Goal: Task Accomplishment & Management: Use online tool/utility

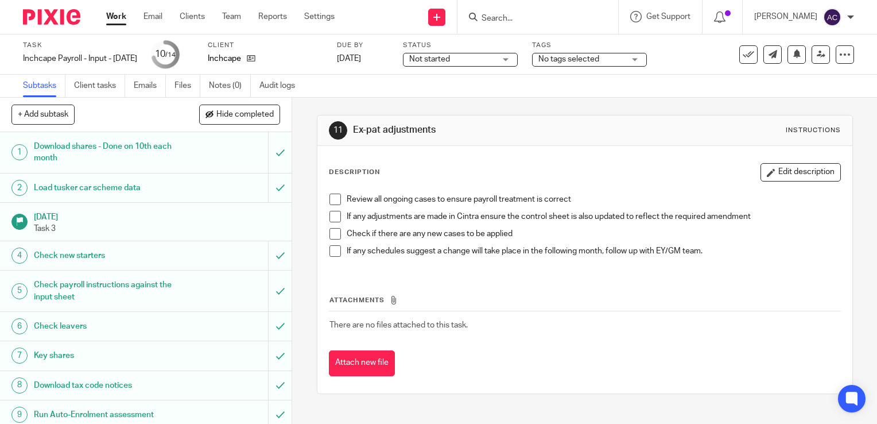
scroll to position [163, 0]
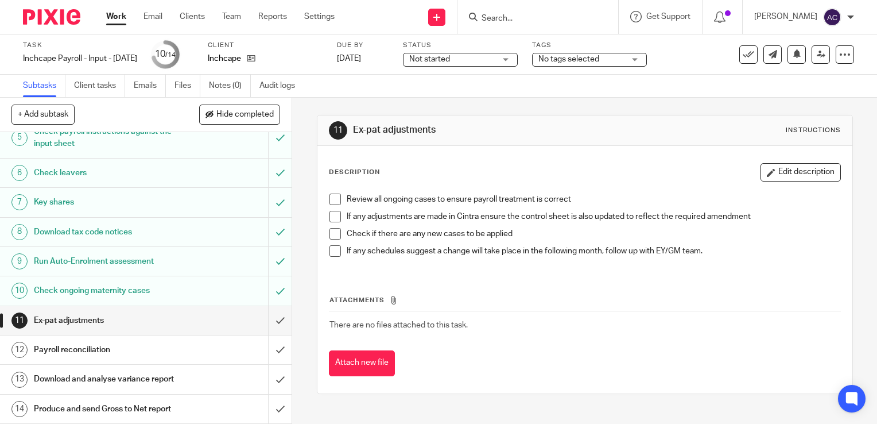
click at [333, 197] on span at bounding box center [334, 198] width 11 height 11
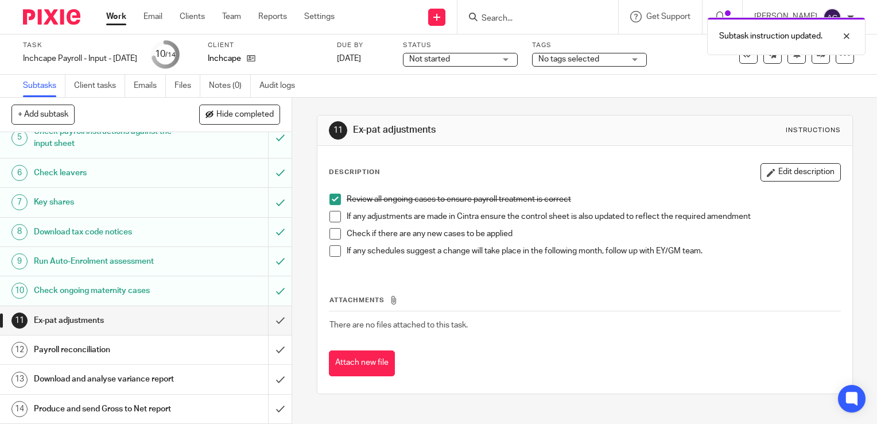
click at [333, 215] on span at bounding box center [334, 216] width 11 height 11
click at [333, 231] on span at bounding box center [334, 233] width 11 height 11
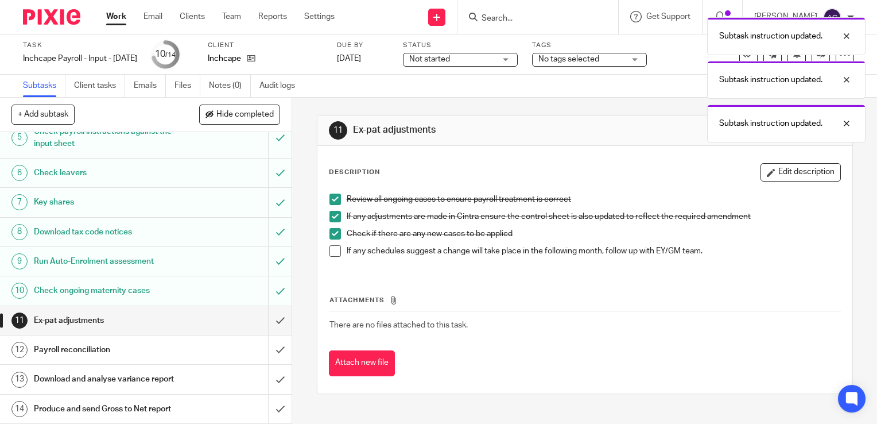
click at [333, 245] on span at bounding box center [334, 250] width 11 height 11
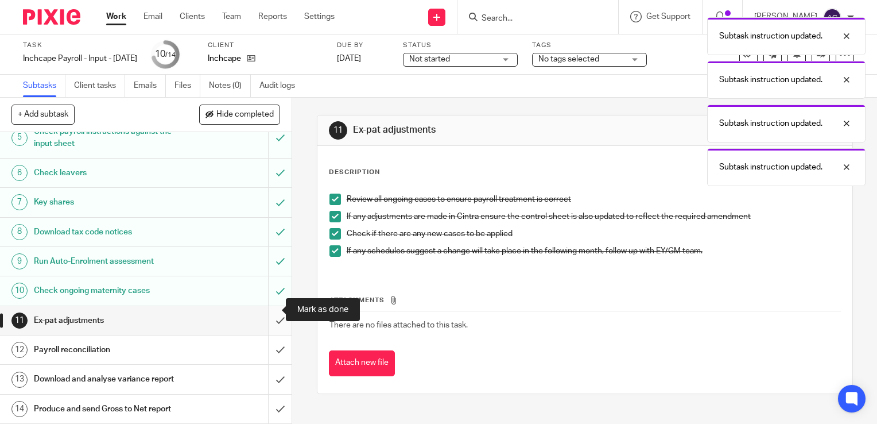
click at [273, 309] on input "submit" at bounding box center [146, 320] width 292 height 29
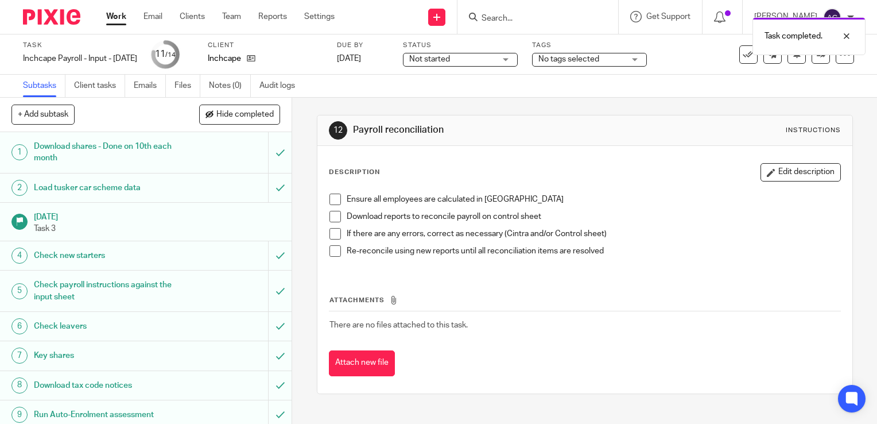
scroll to position [163, 0]
